Goal: Task Accomplishment & Management: Manage account settings

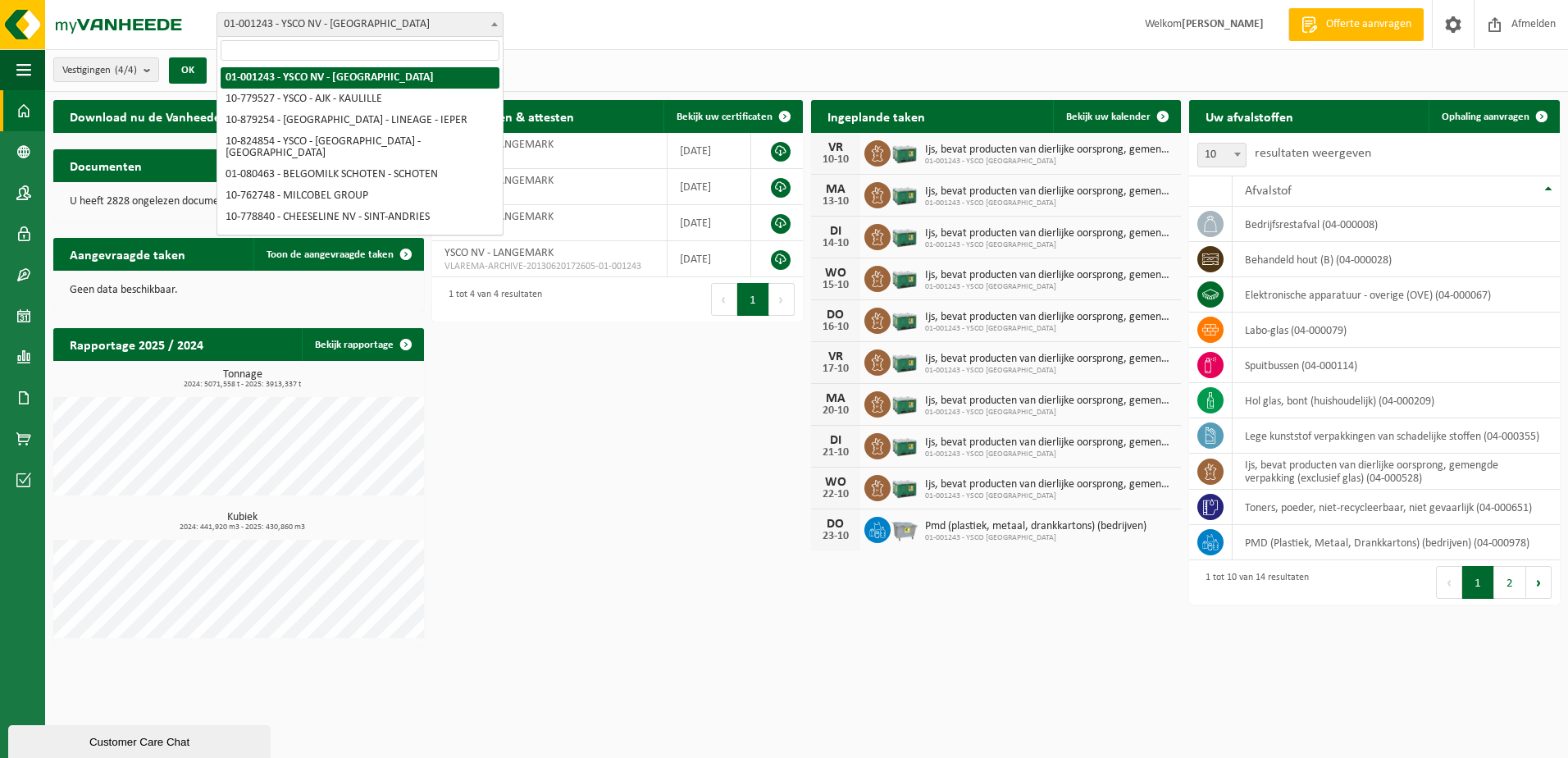
click at [414, 27] on span "01-001243 - YSCO NV - [GEOGRAPHIC_DATA]" at bounding box center [359, 24] width 286 height 23
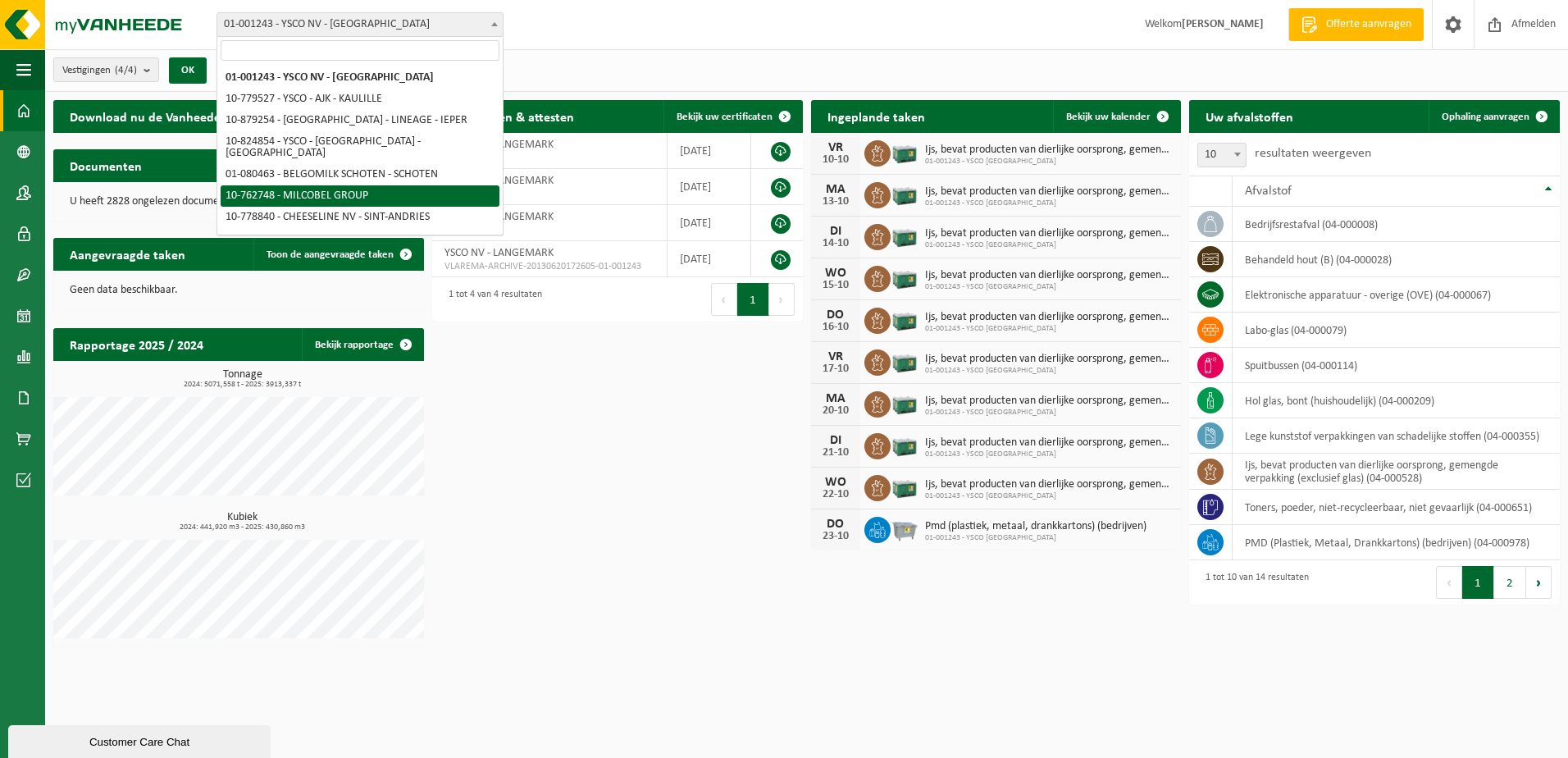
select select "11519"
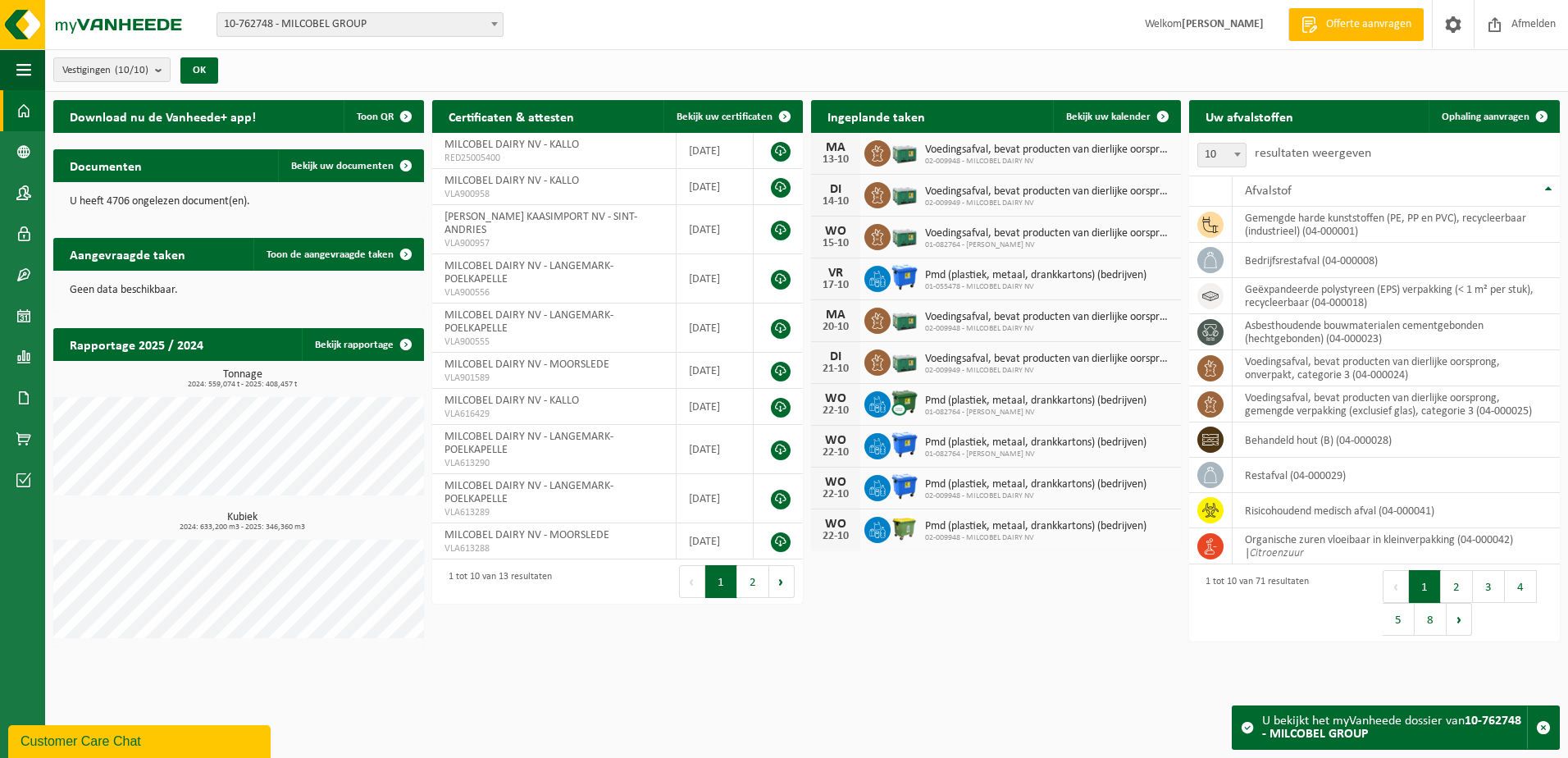
click at [447, 27] on span "10-762748 - MILCOBEL GROUP" at bounding box center [359, 24] width 286 height 23
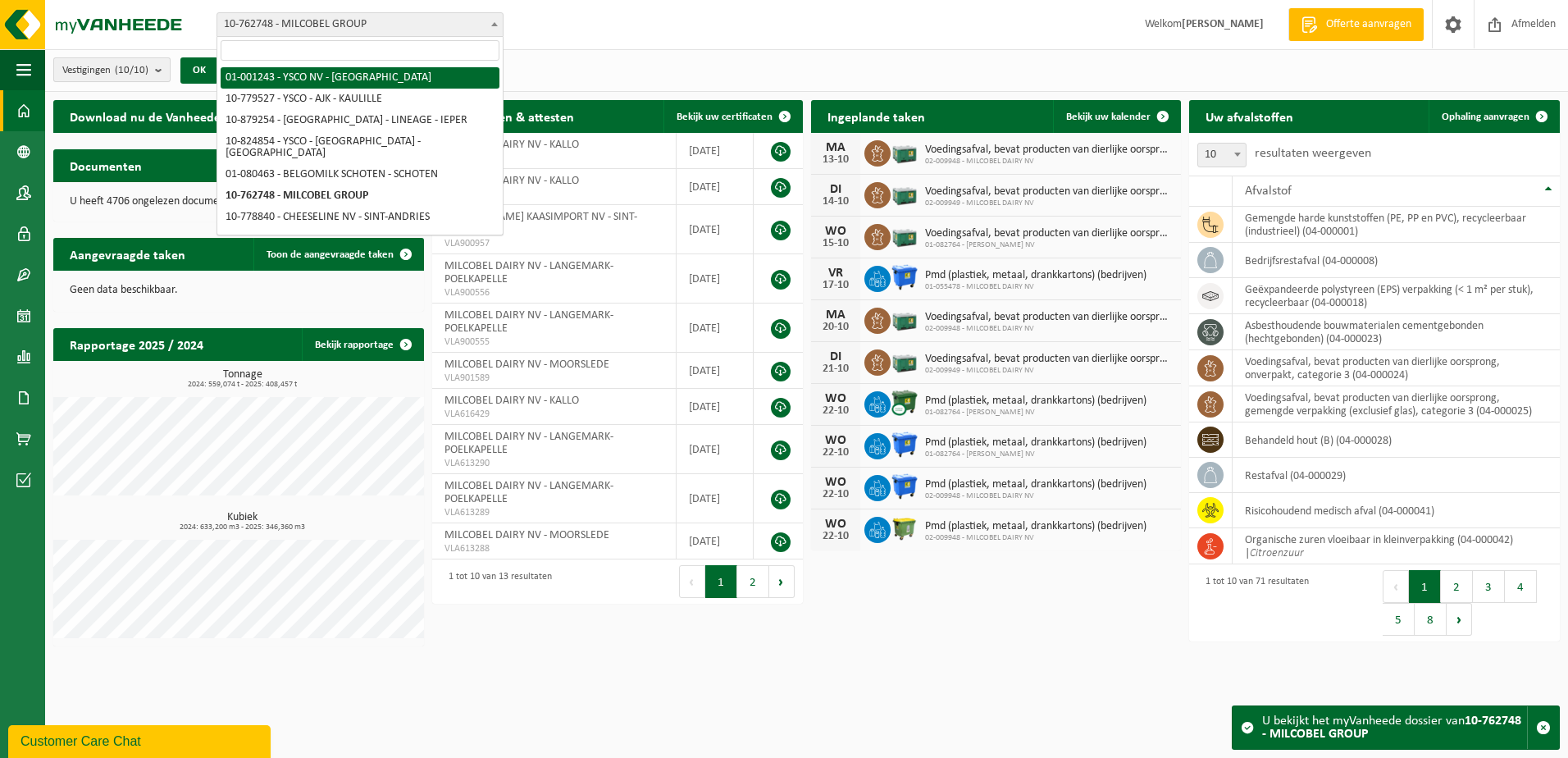
click at [159, 75] on b "submit" at bounding box center [162, 69] width 15 height 23
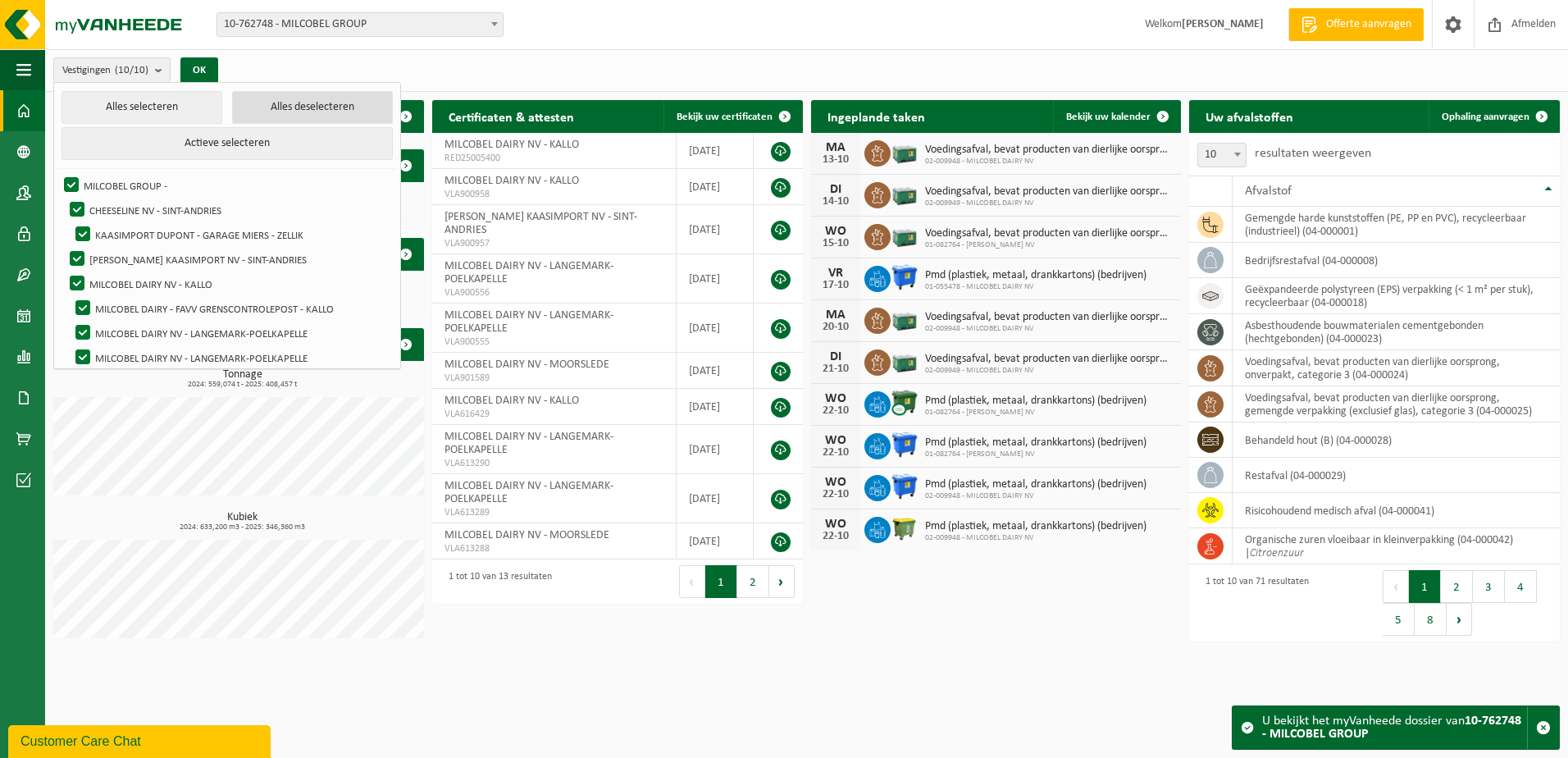
click at [251, 118] on button "Alles deselecteren" at bounding box center [312, 107] width 161 height 32
checkbox input "false"
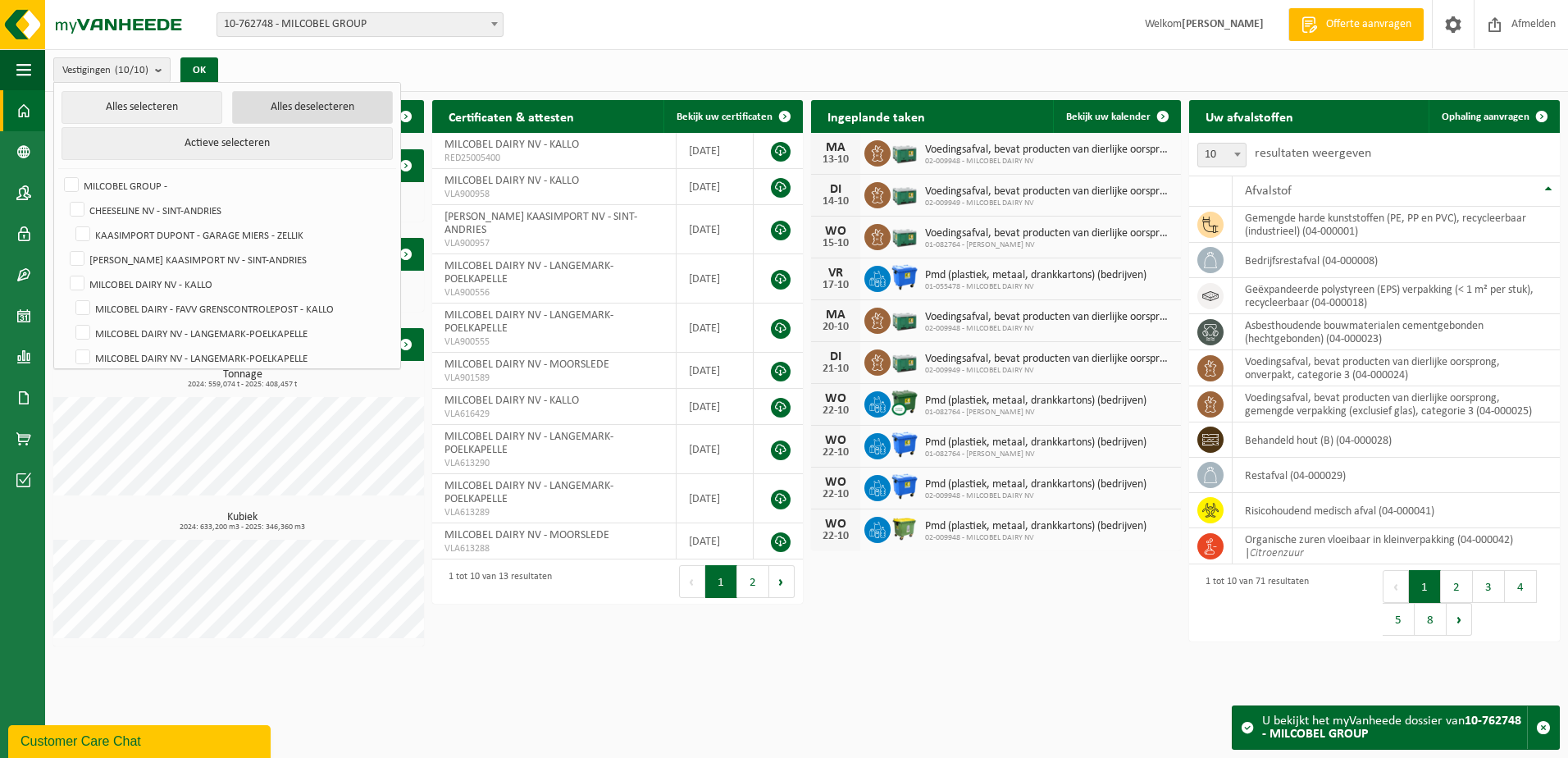
checkbox input "false"
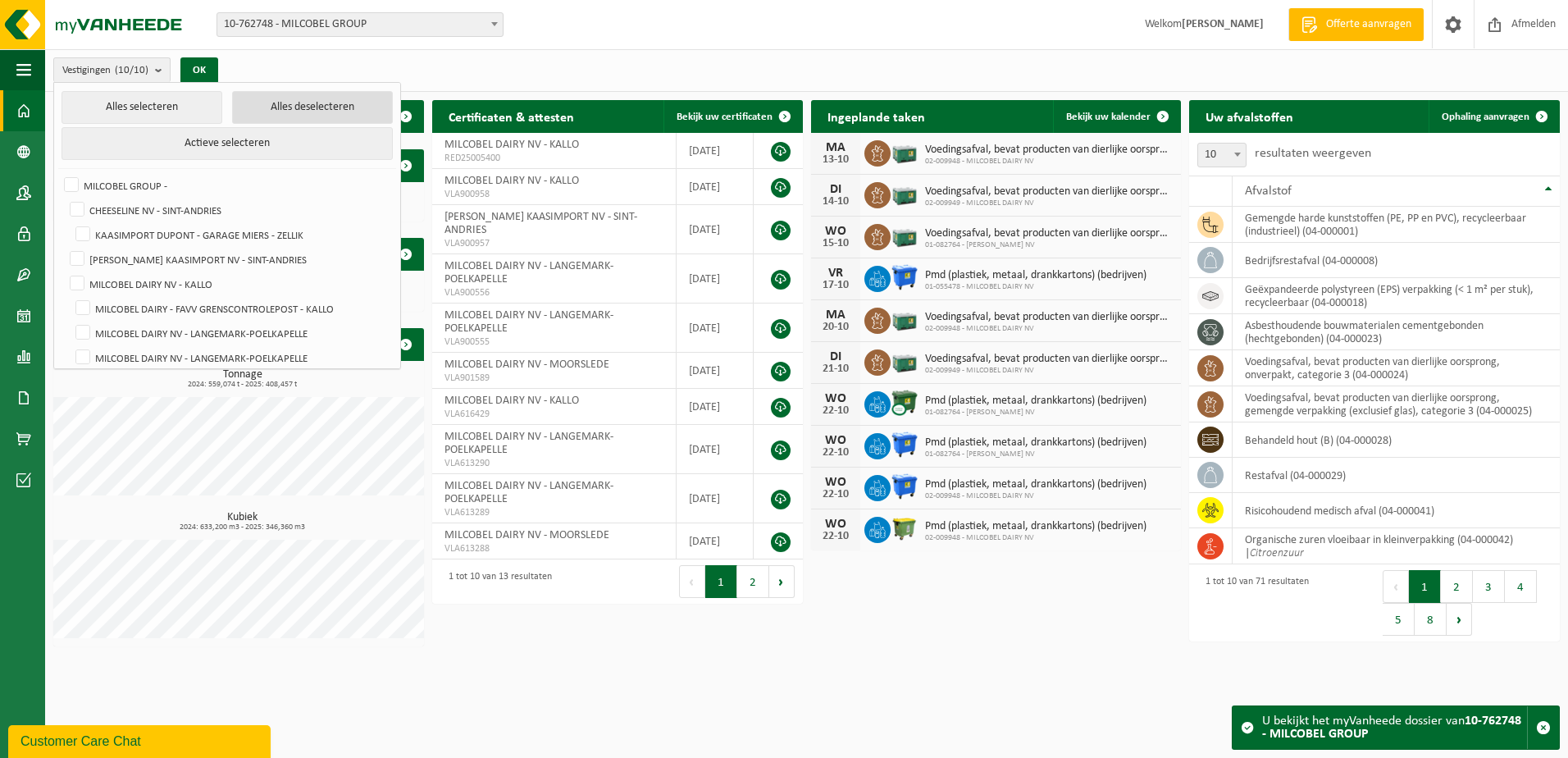
checkbox input "false"
click at [186, 287] on label "MILCOBEL DAIRY NV - KALLO" at bounding box center [230, 284] width 326 height 25
click at [64, 272] on input "MILCOBEL DAIRY NV - KALLO" at bounding box center [63, 271] width 1 height 1
checkbox input "true"
click at [200, 58] on button "OK" at bounding box center [193, 70] width 37 height 27
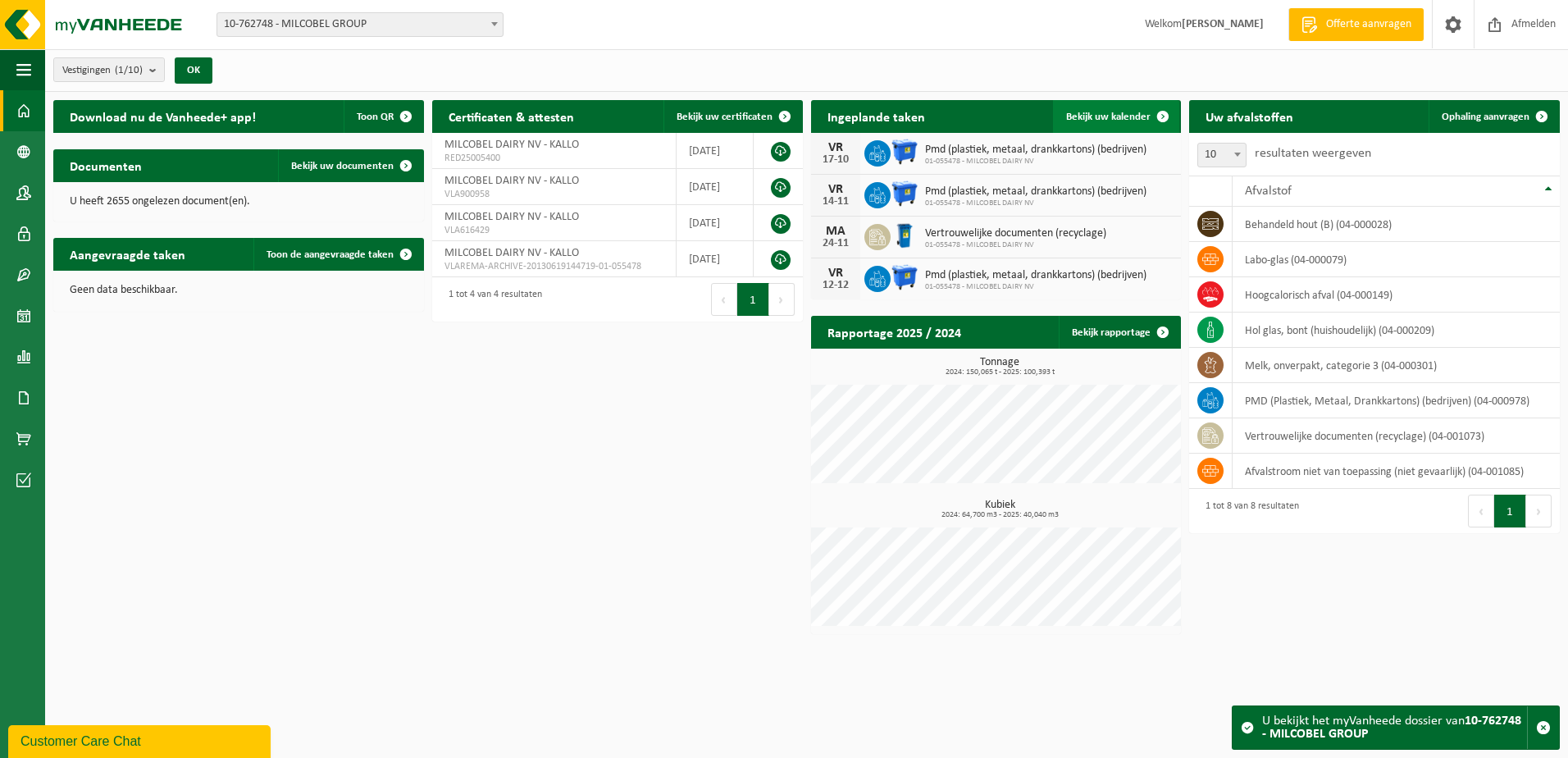
click at [1148, 118] on span at bounding box center [1162, 116] width 32 height 32
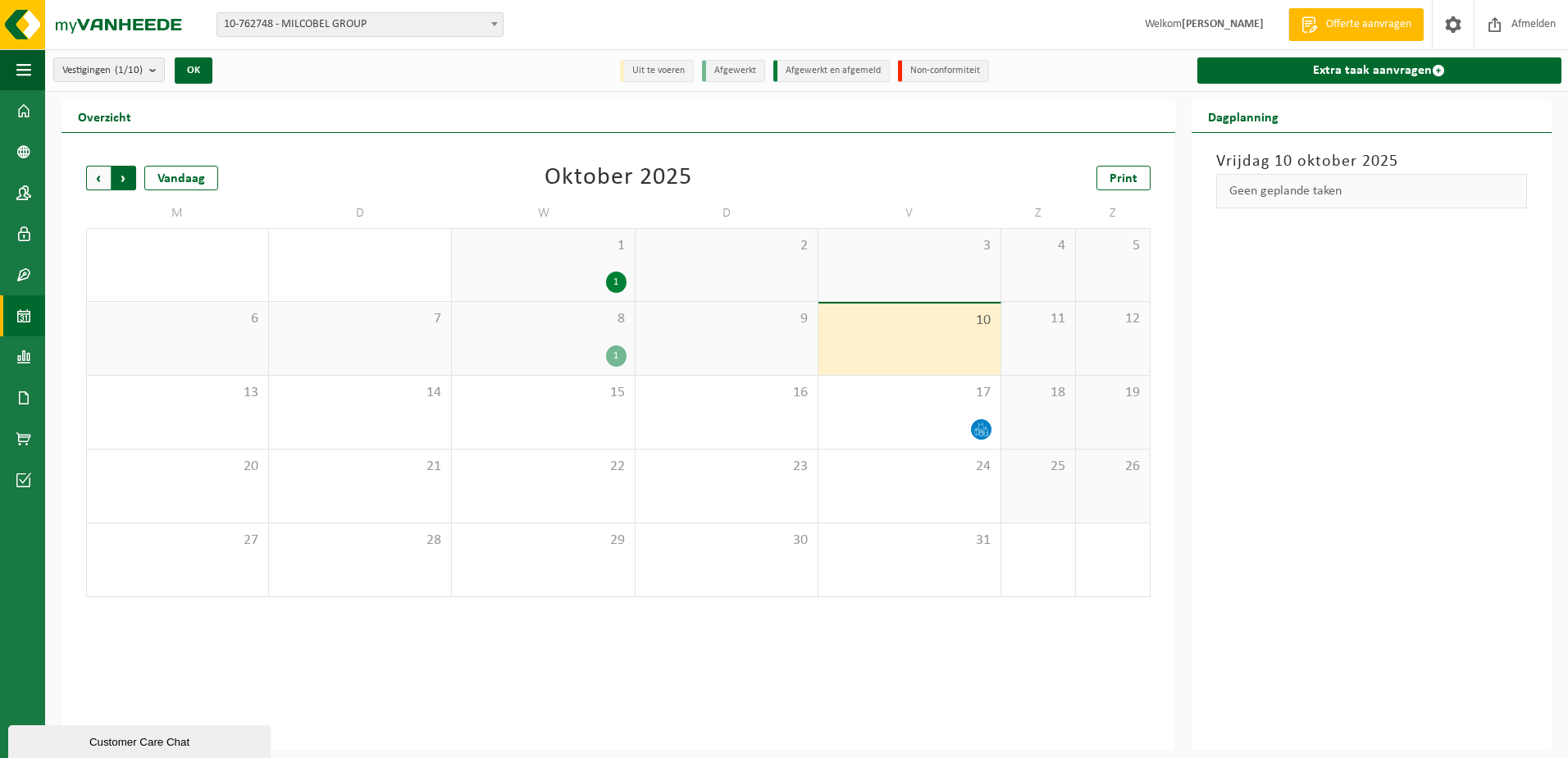
click at [100, 179] on span "Vorige" at bounding box center [98, 178] width 25 height 25
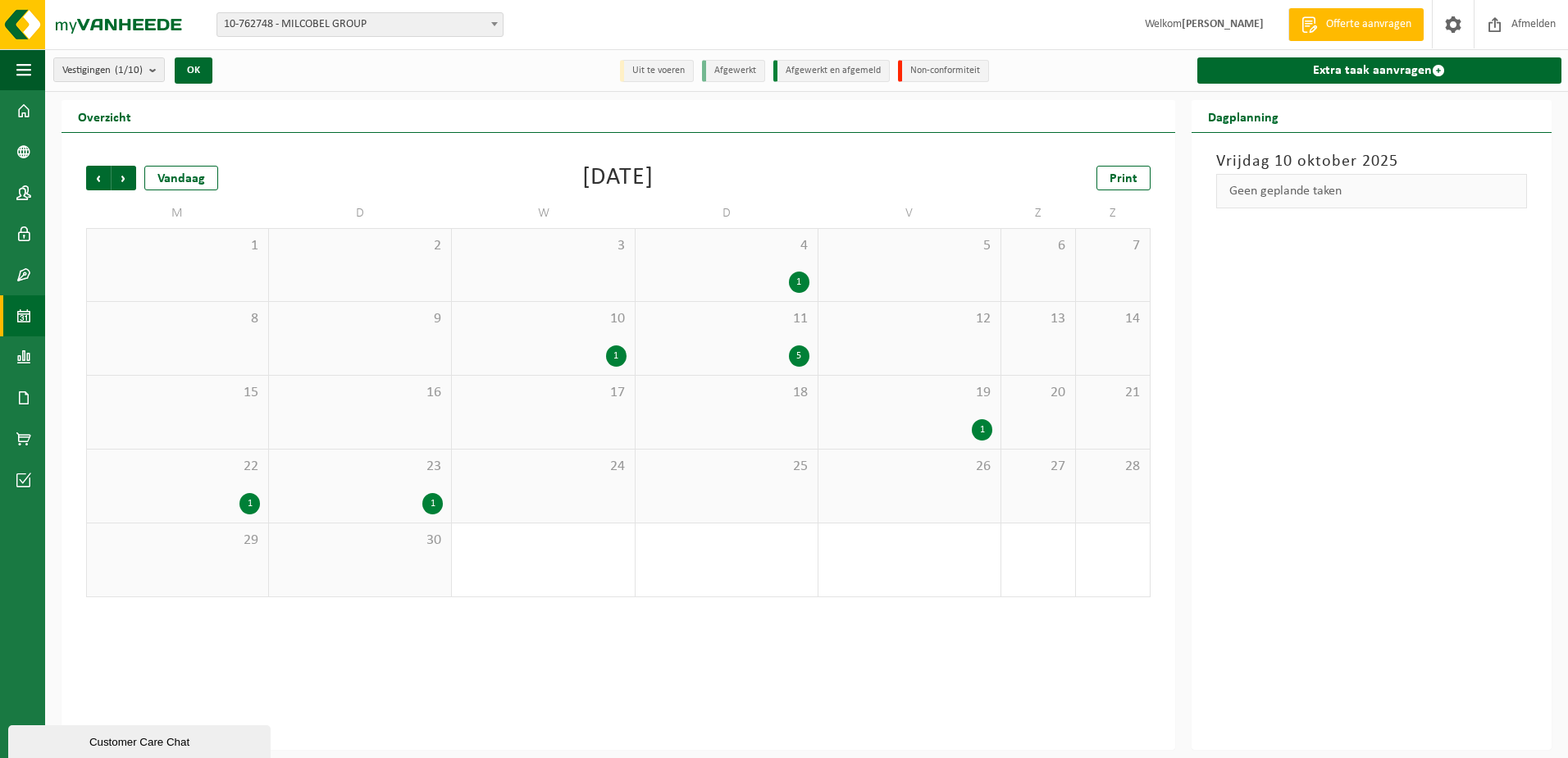
click at [100, 179] on span "Vorige" at bounding box center [98, 178] width 25 height 25
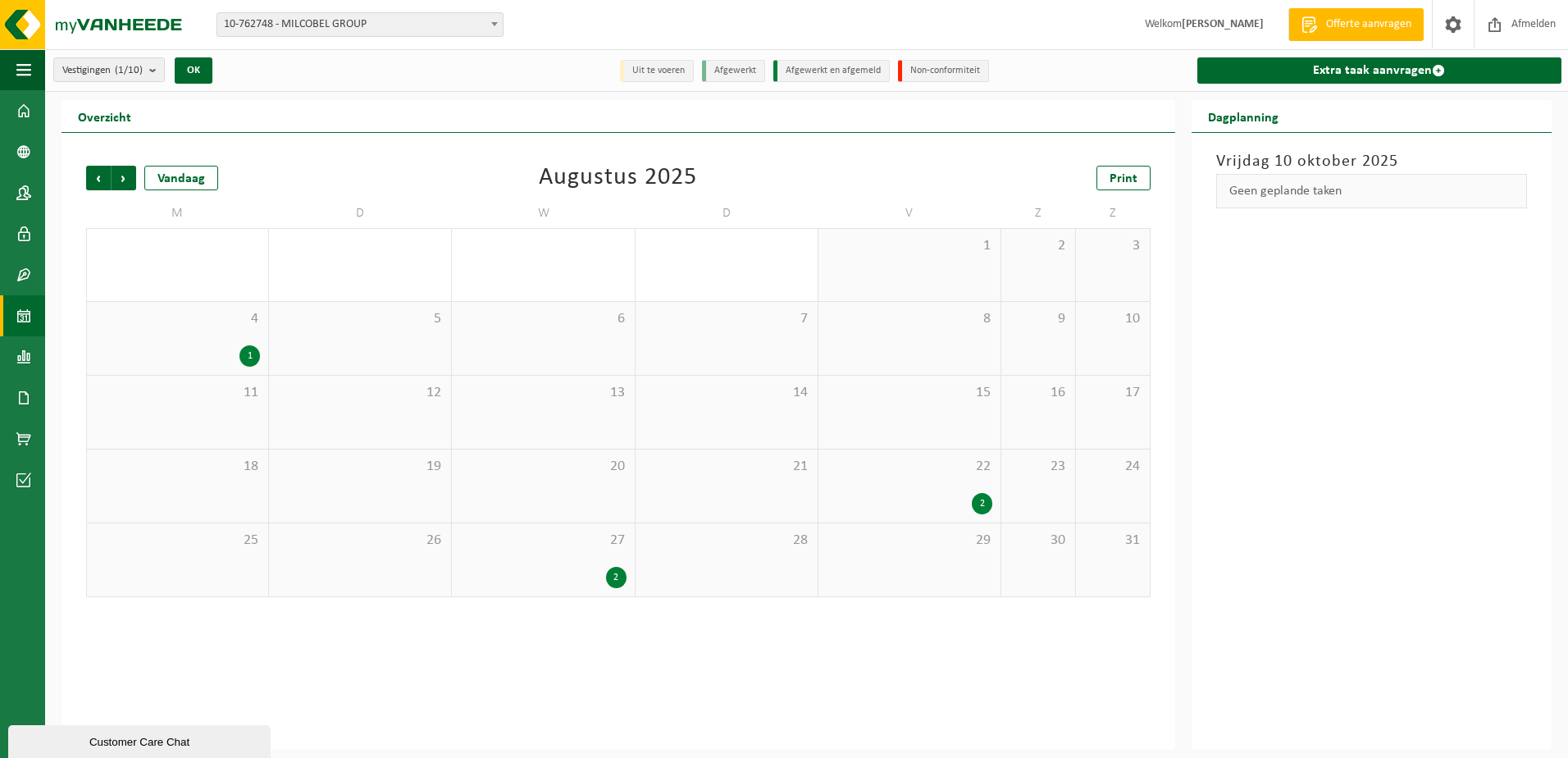
click at [180, 339] on div "4 1" at bounding box center [178, 339] width 182 height 73
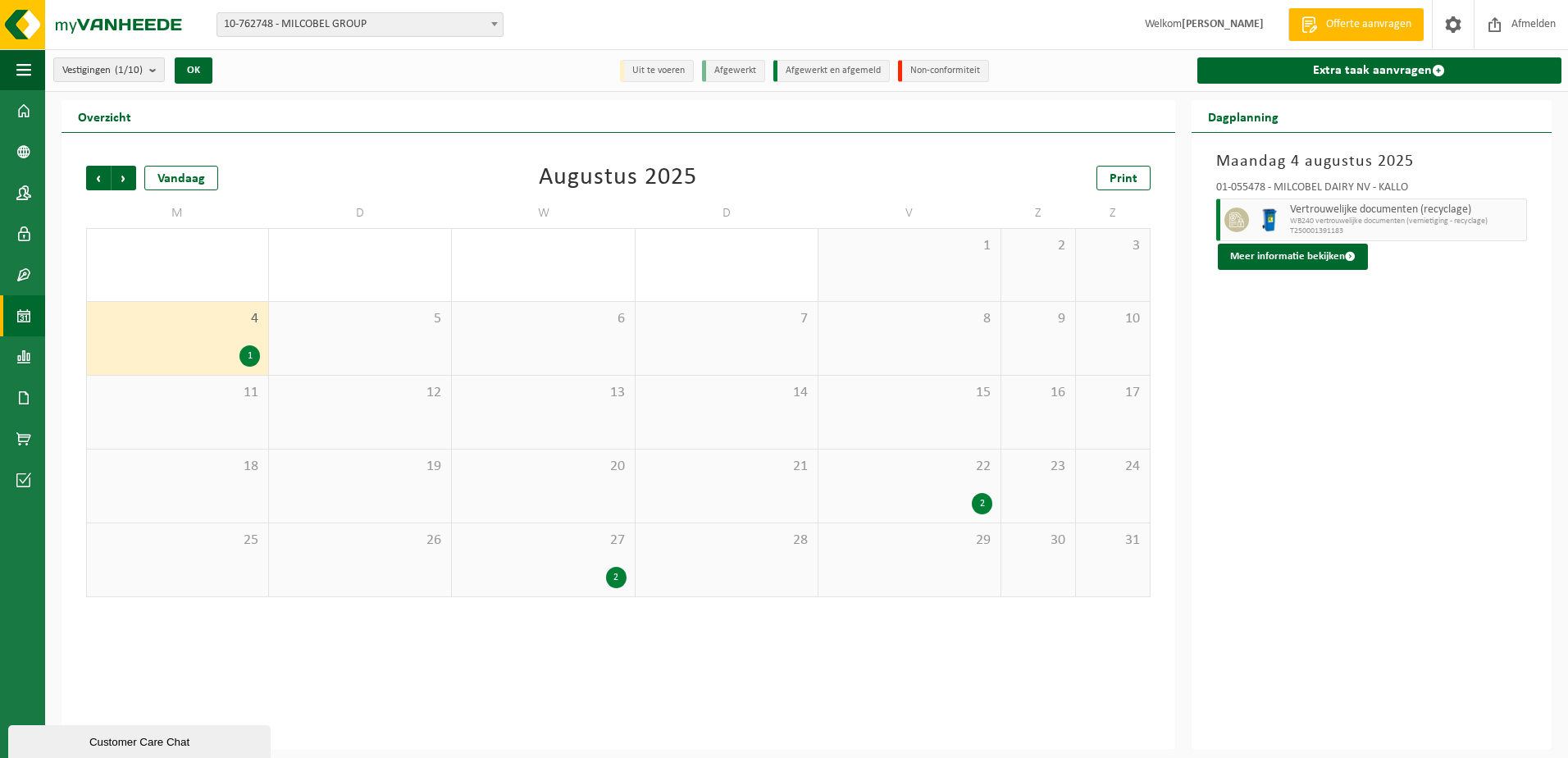
click at [915, 468] on span "22" at bounding box center [909, 466] width 166 height 18
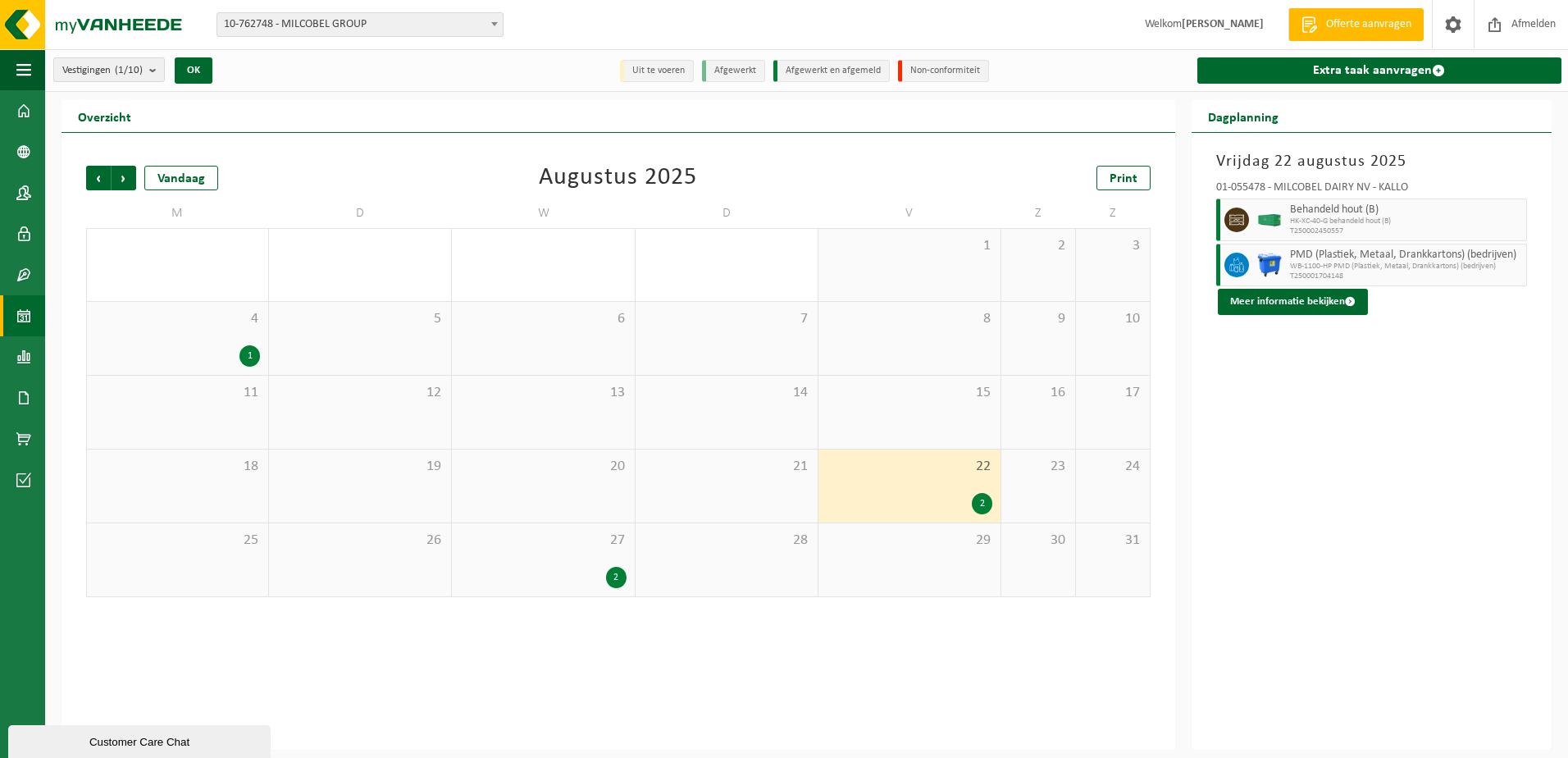
click at [527, 555] on div "27 2" at bounding box center [543, 560] width 183 height 73
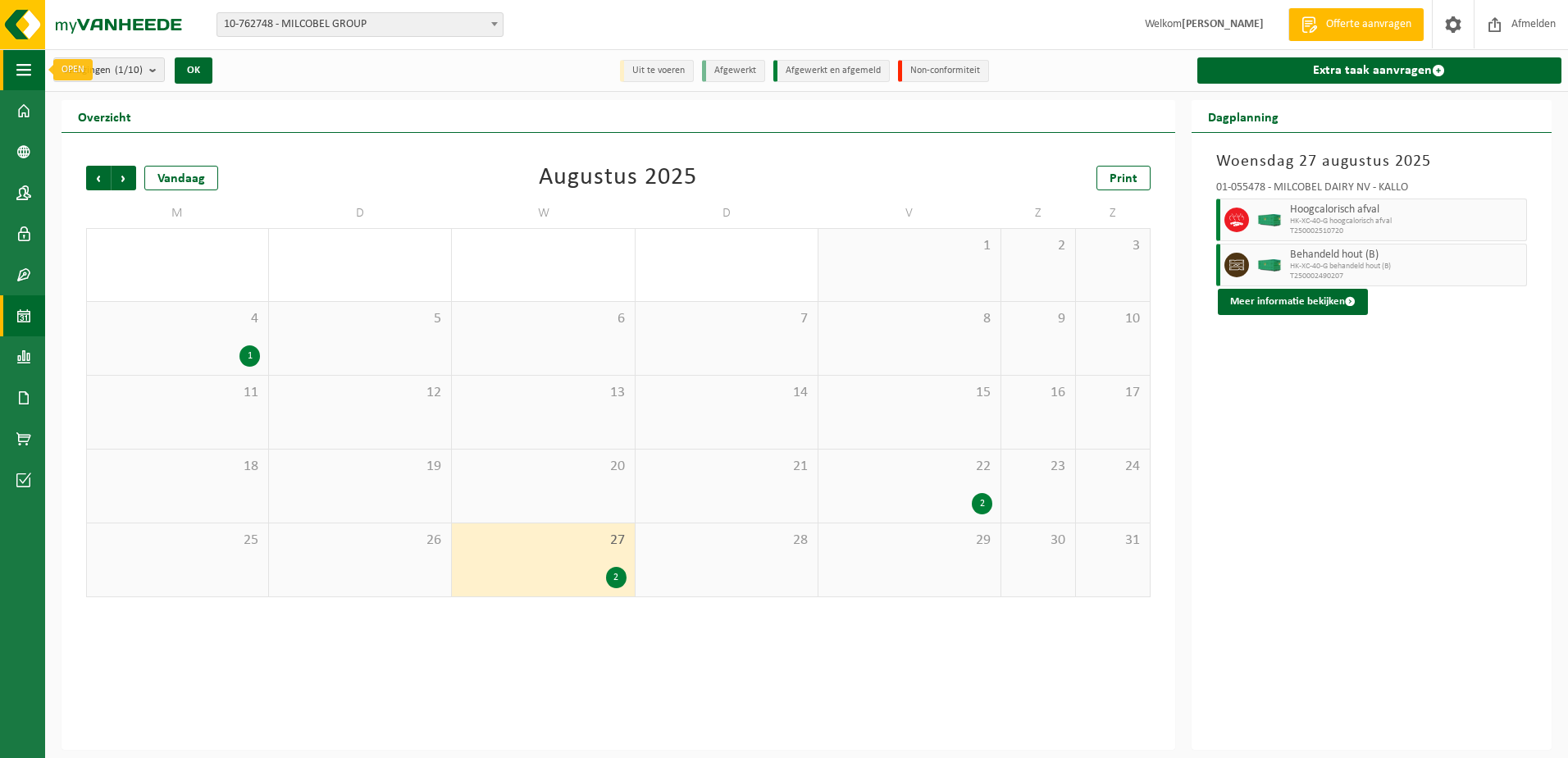
click at [22, 67] on span "button" at bounding box center [24, 70] width 15 height 41
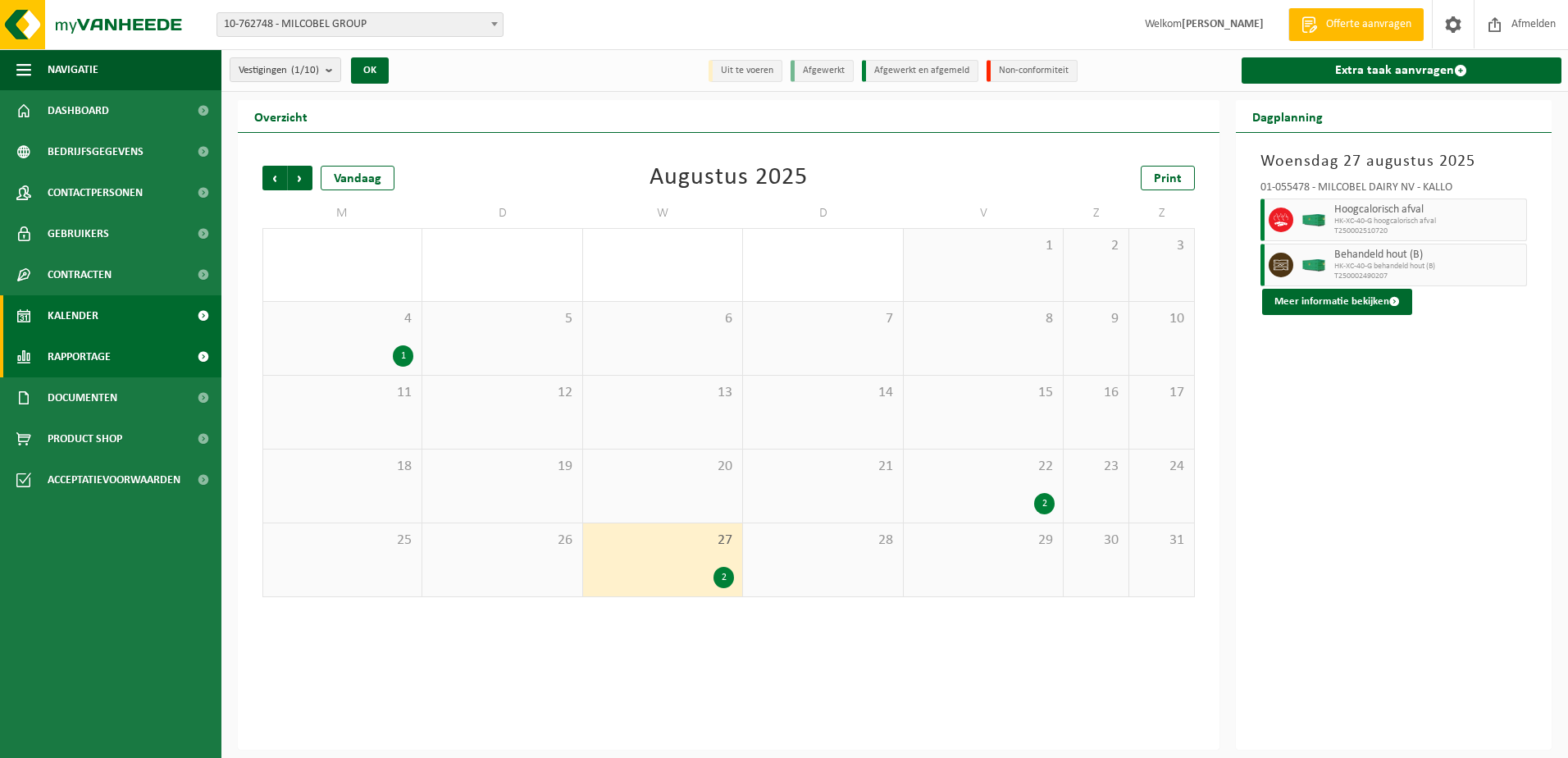
click at [198, 356] on span at bounding box center [203, 357] width 37 height 41
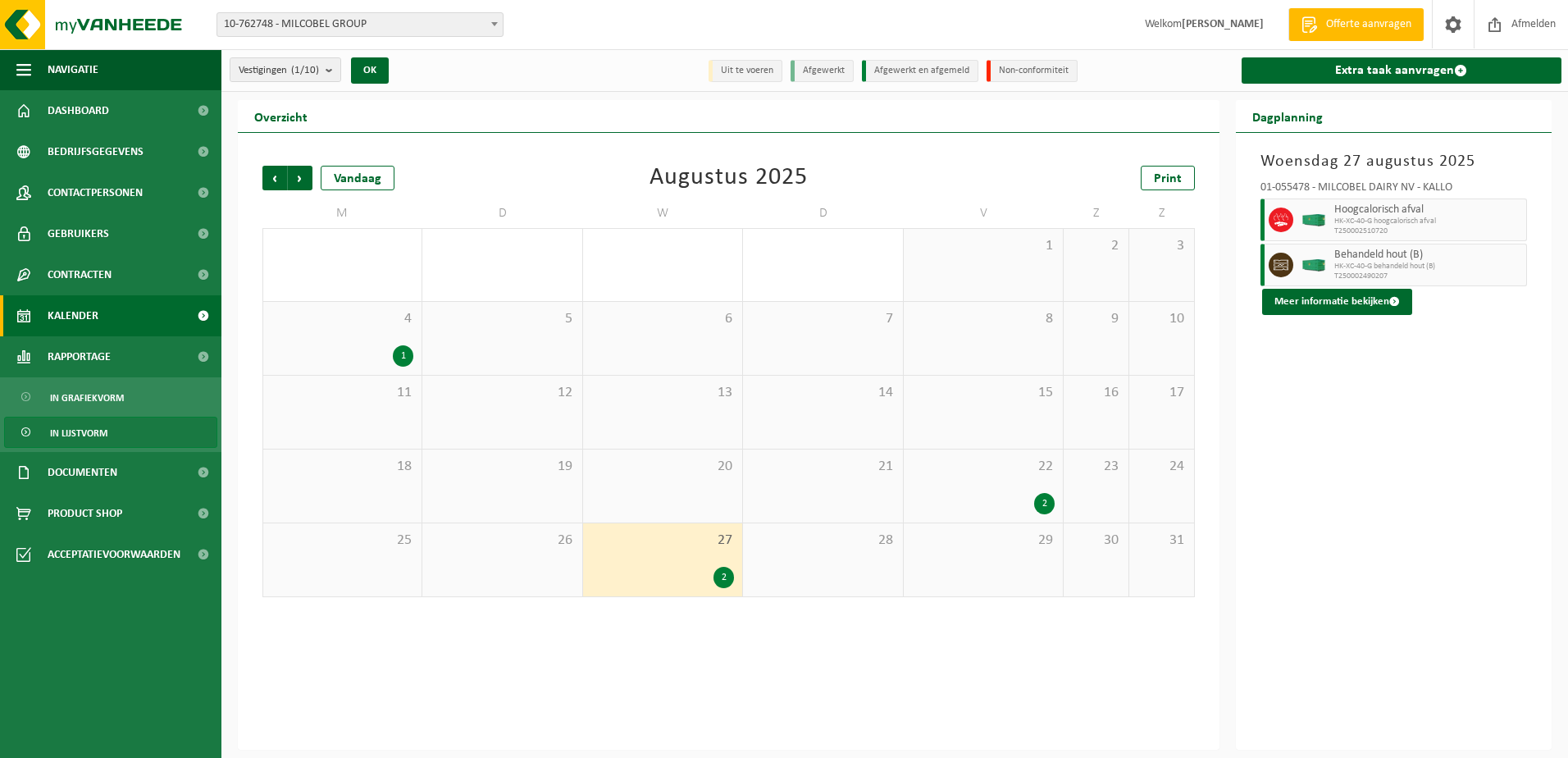
click at [176, 429] on link "In lijstvorm" at bounding box center [110, 433] width 213 height 31
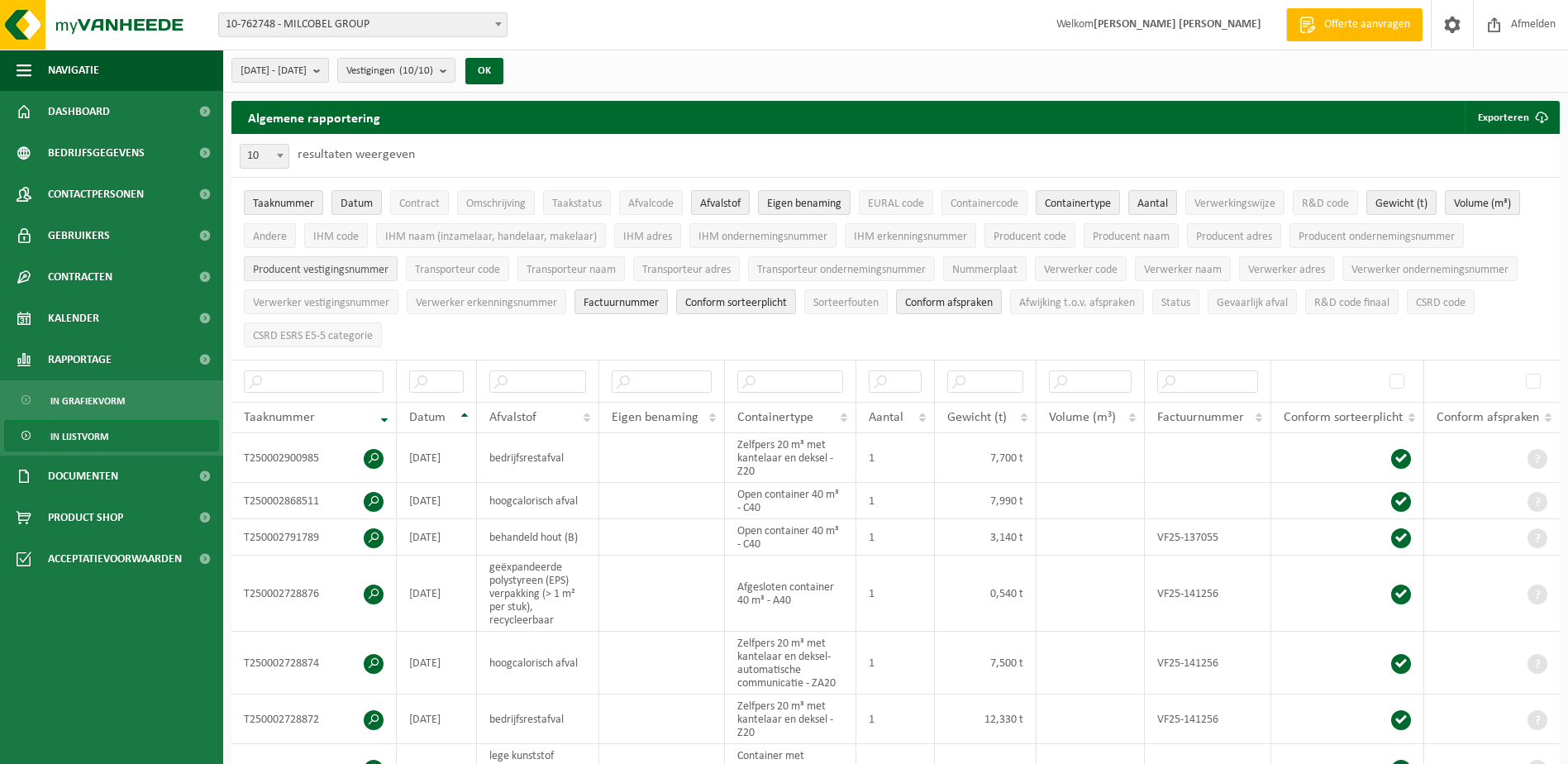
click at [373, 270] on span "Producent vestigingsnummer" at bounding box center [321, 270] width 136 height 13
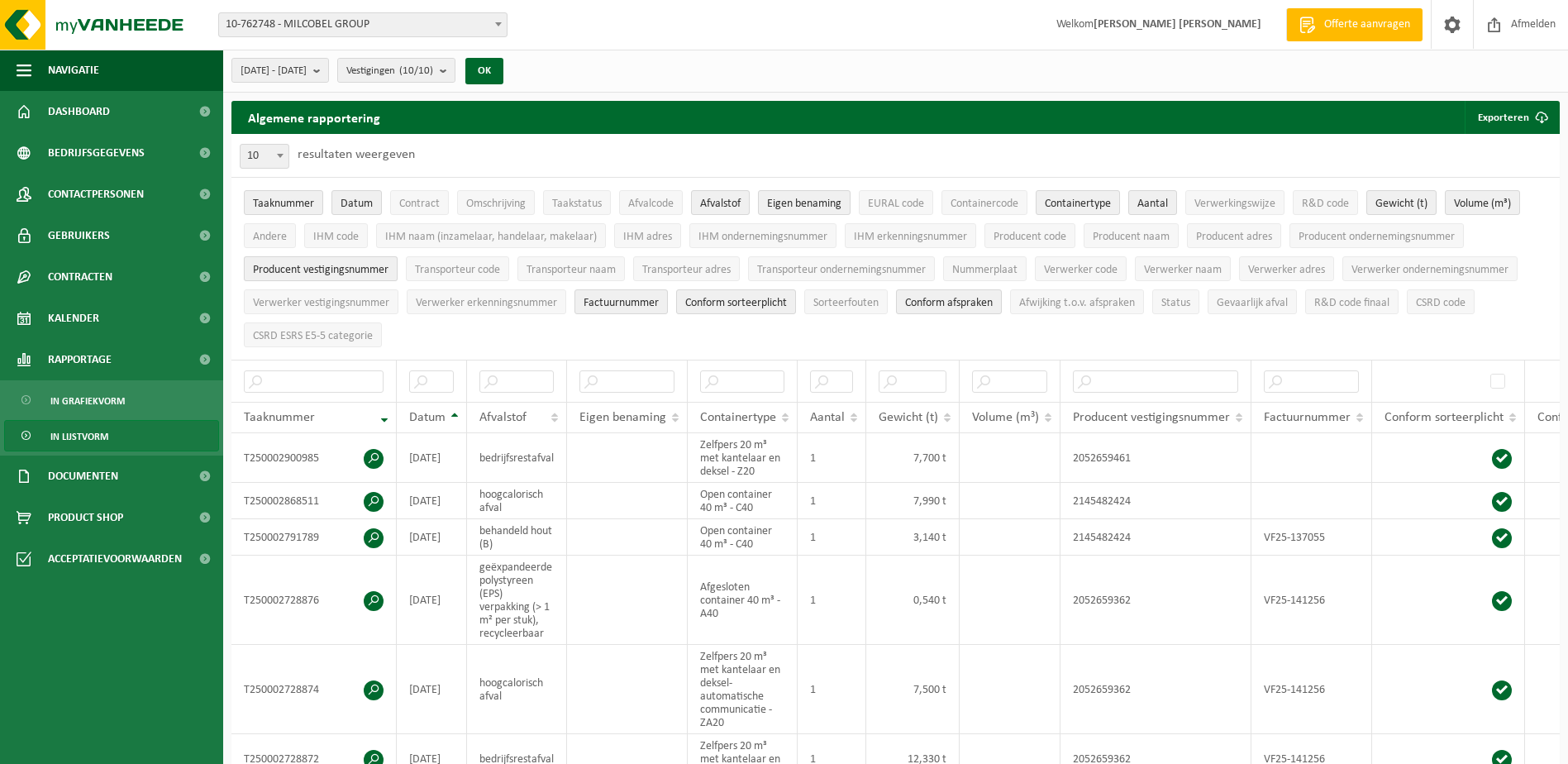
click at [373, 270] on span "Producent vestigingsnummer" at bounding box center [321, 270] width 136 height 13
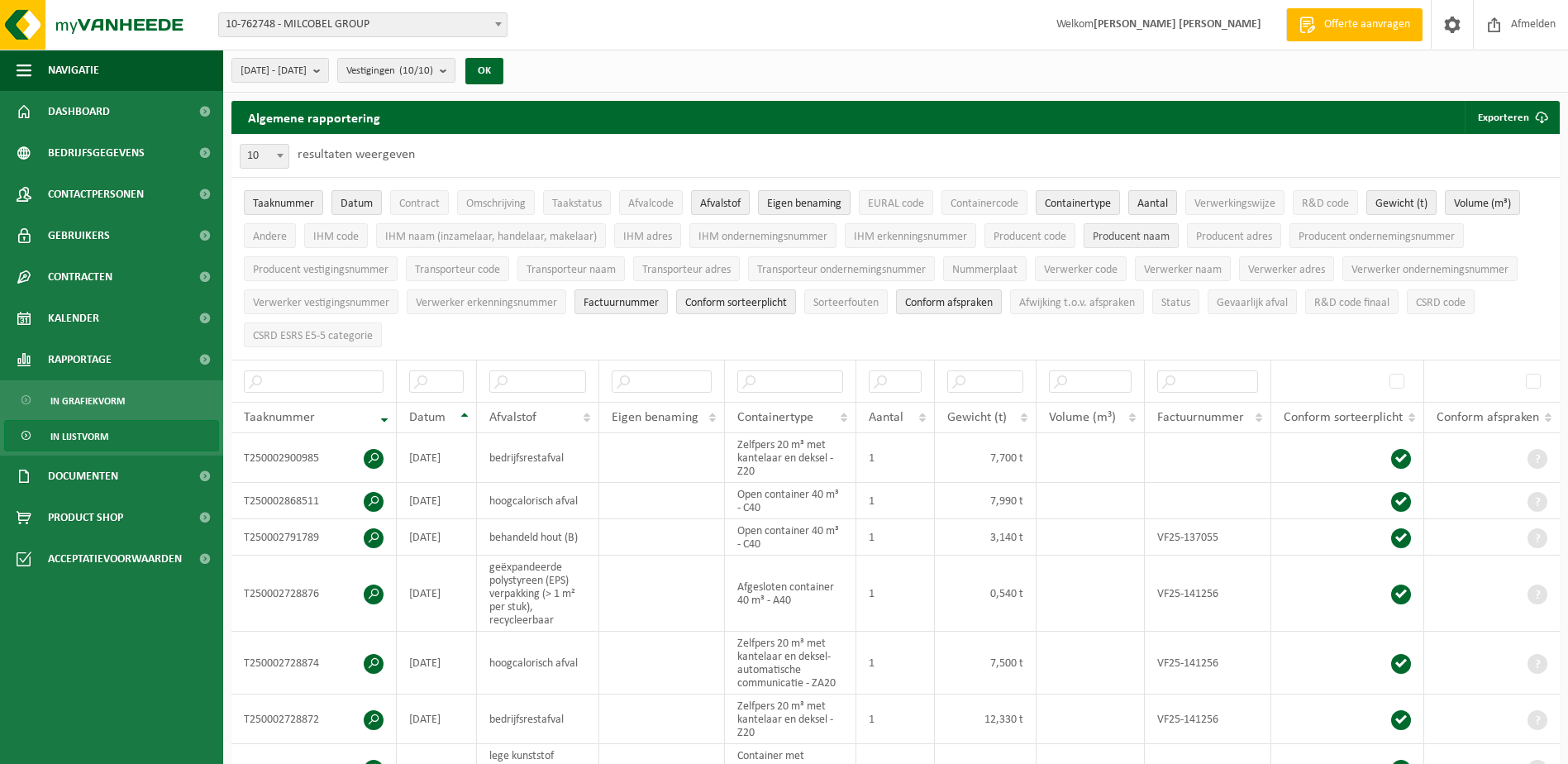
click at [1164, 238] on span "Producent naam" at bounding box center [1132, 237] width 77 height 13
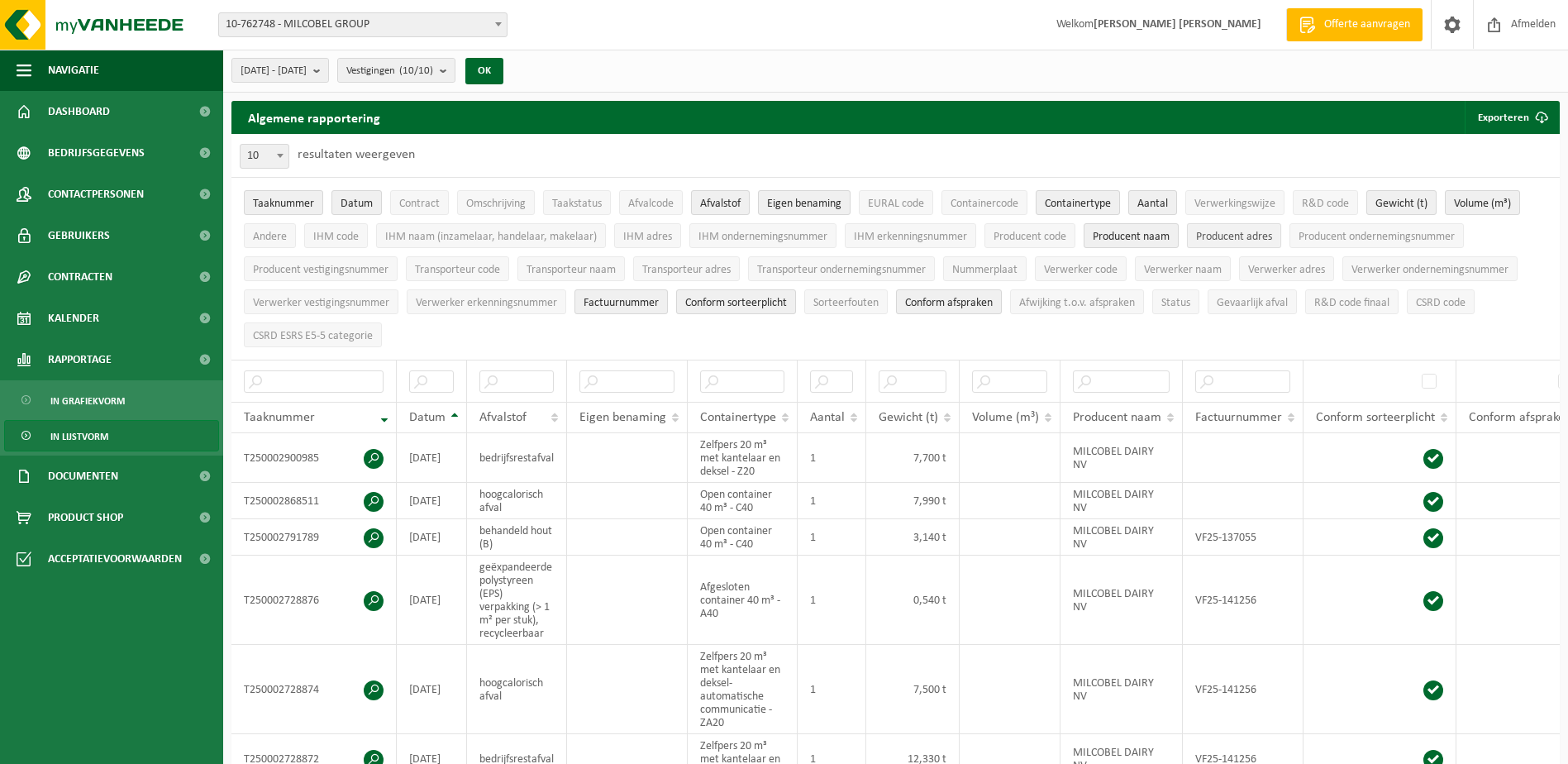
click at [1204, 238] on span "Producent adres" at bounding box center [1234, 237] width 76 height 13
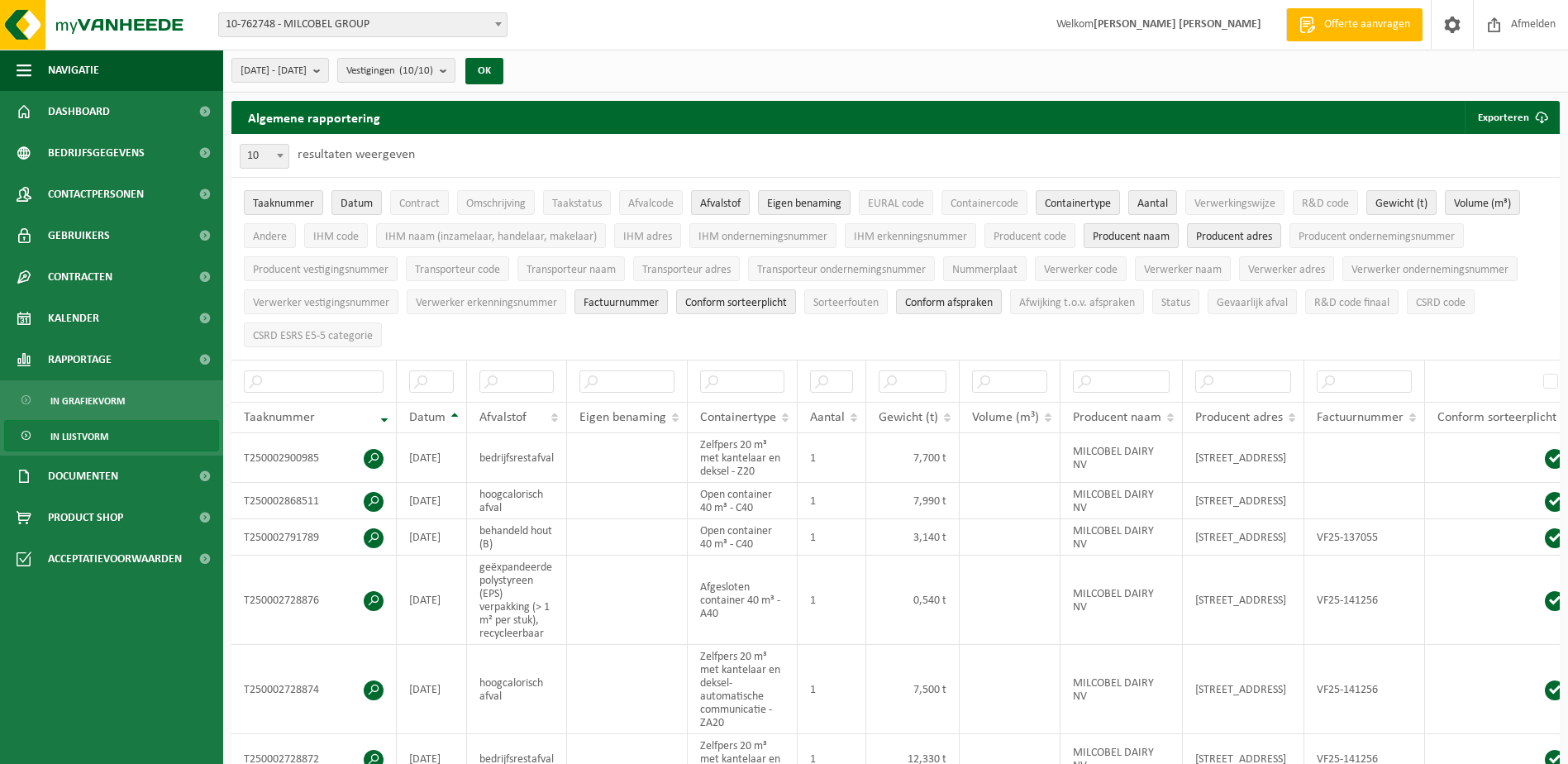
click at [1125, 232] on span "Producent naam" at bounding box center [1132, 237] width 77 height 13
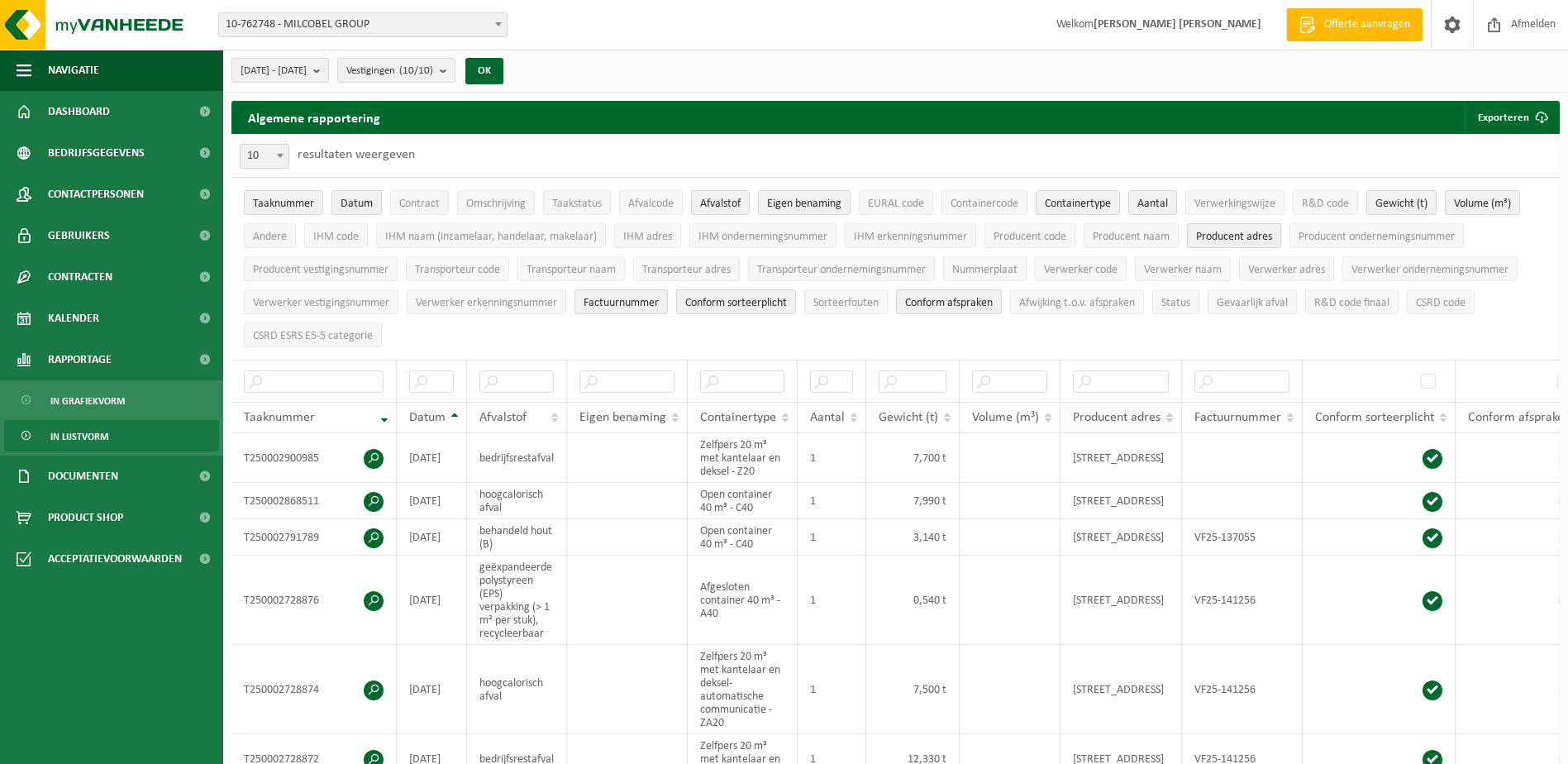
click at [1159, 411] on span "Producent adres" at bounding box center [1117, 417] width 88 height 13
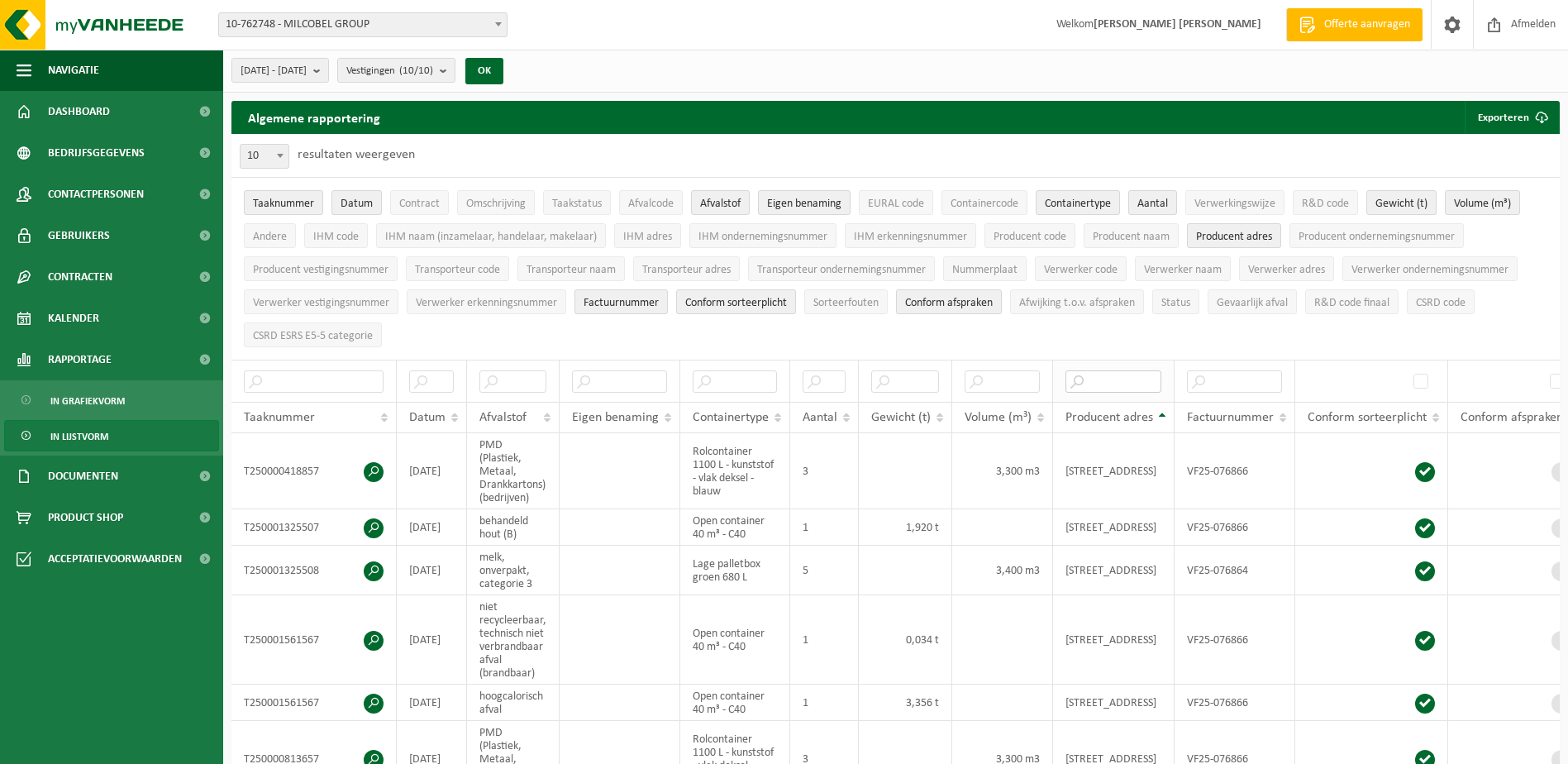
click at [1124, 372] on input "text" at bounding box center [1113, 381] width 96 height 23
click at [1115, 385] on input "text" at bounding box center [1113, 381] width 96 height 23
type input "kallo"
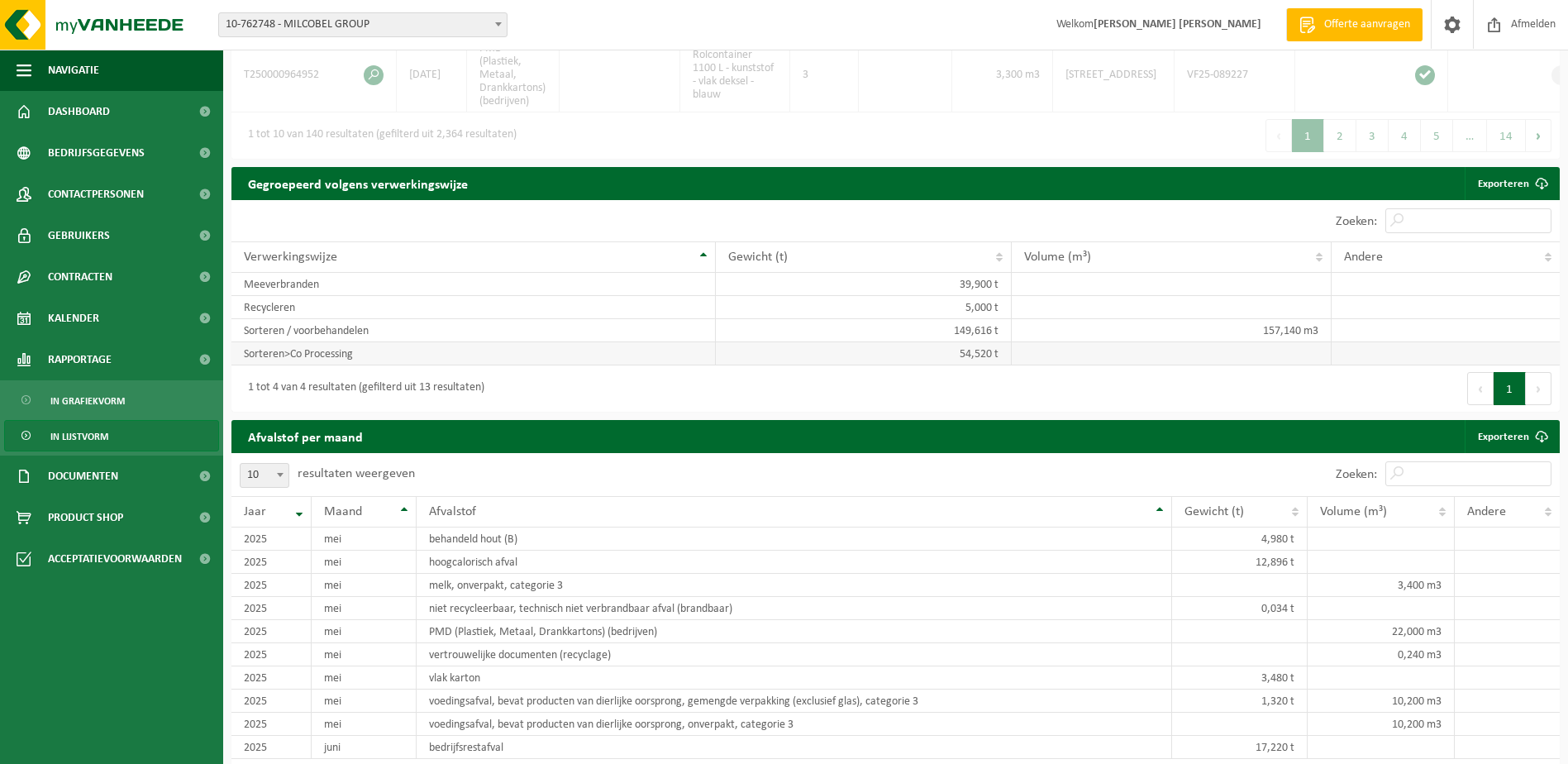
scroll to position [993, 0]
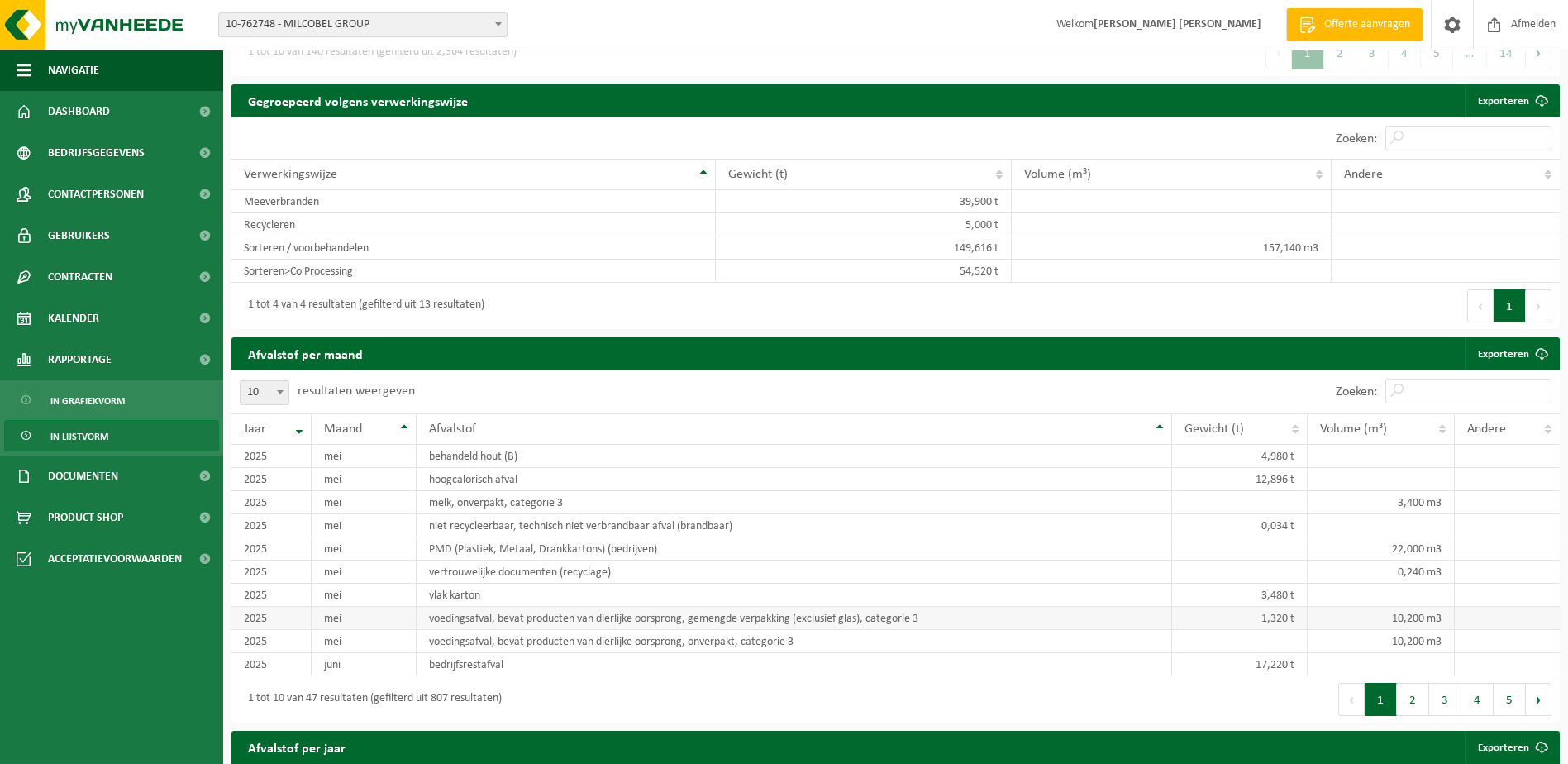
click at [764, 630] on td "voedingsafval, bevat producten van dierlijke oorsprong, gemengde verpakking (ex…" at bounding box center [794, 618] width 756 height 23
click at [323, 621] on td "mei" at bounding box center [363, 618] width 104 height 23
click at [1441, 626] on td "10,200 m3" at bounding box center [1381, 618] width 147 height 23
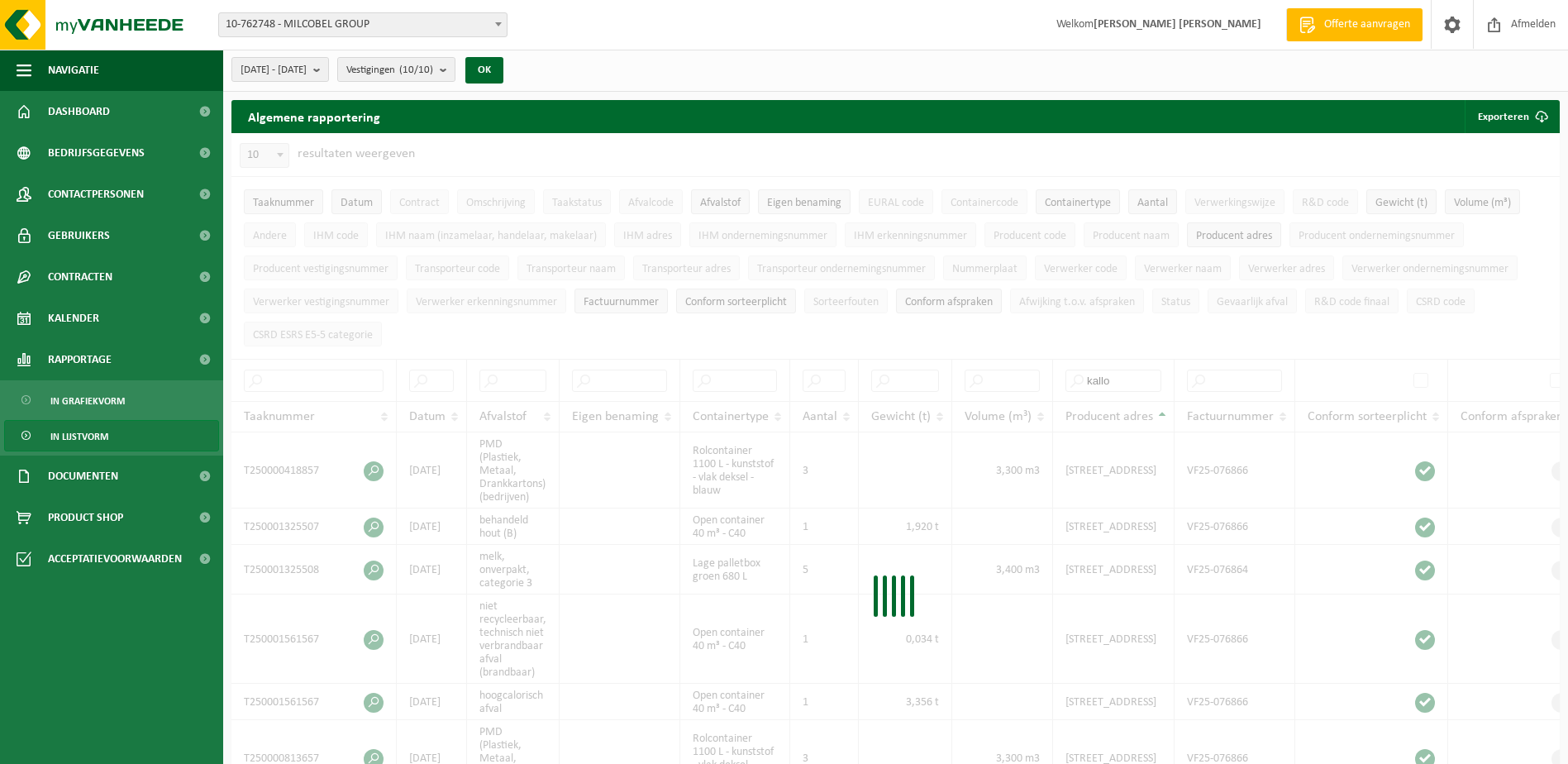
scroll to position [0, 0]
click at [1456, 323] on div at bounding box center [895, 601] width 1329 height 934
